Goal: Information Seeking & Learning: Compare options

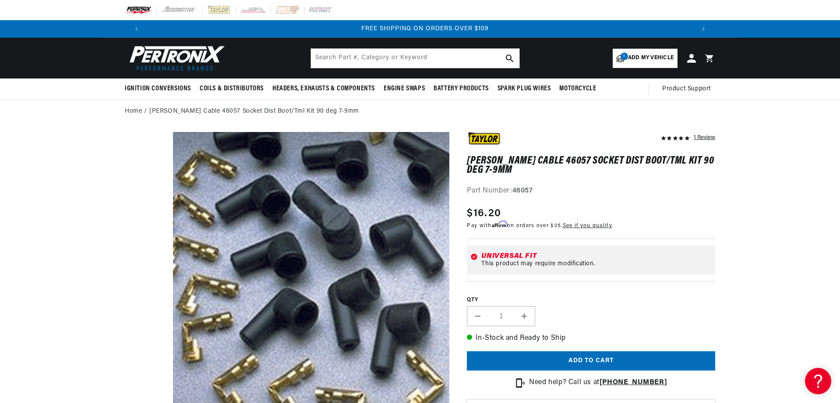
scroll to position [0, 1095]
